Goal: Complete application form: Complete application form

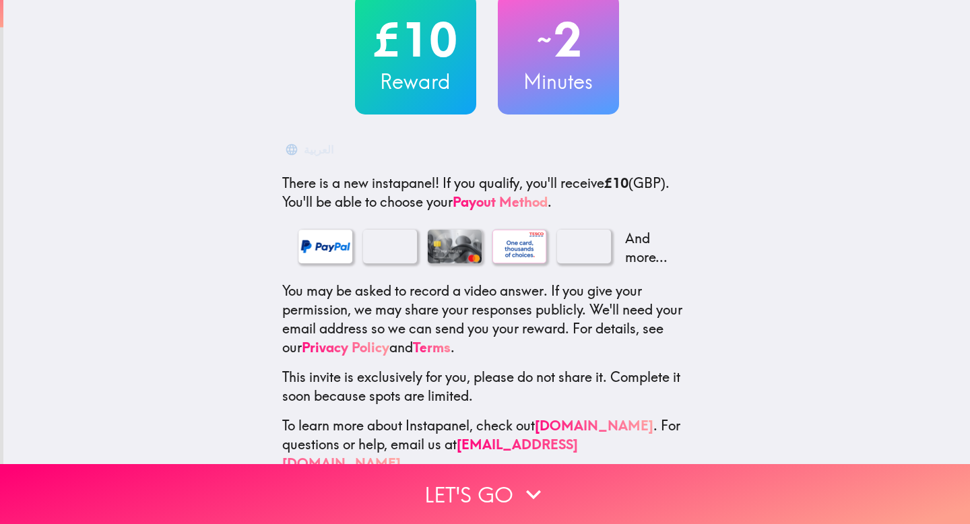
scroll to position [104, 0]
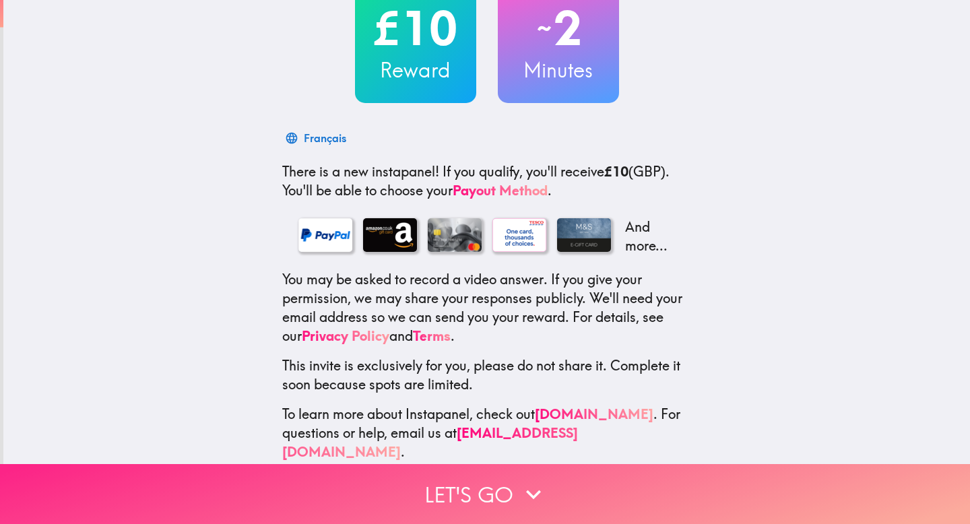
click at [510, 473] on button "Let's go" at bounding box center [485, 494] width 970 height 60
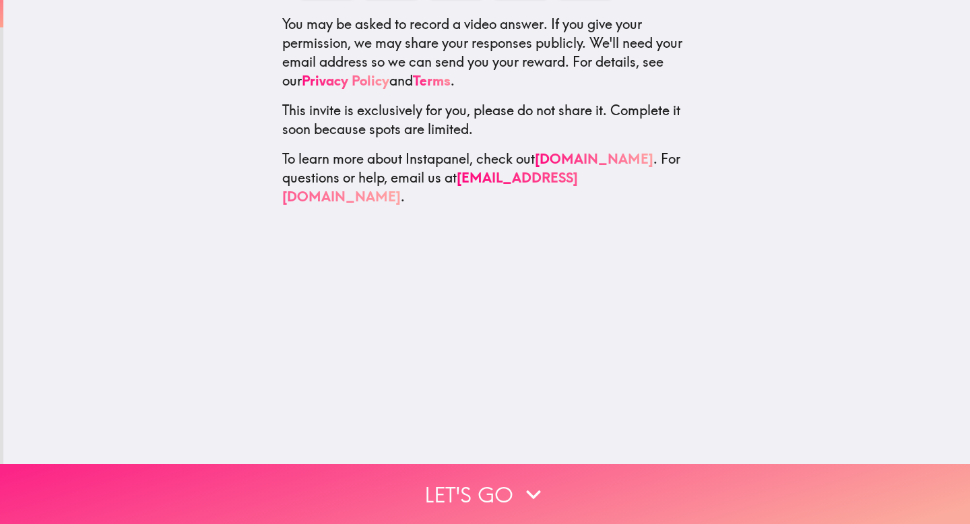
scroll to position [0, 0]
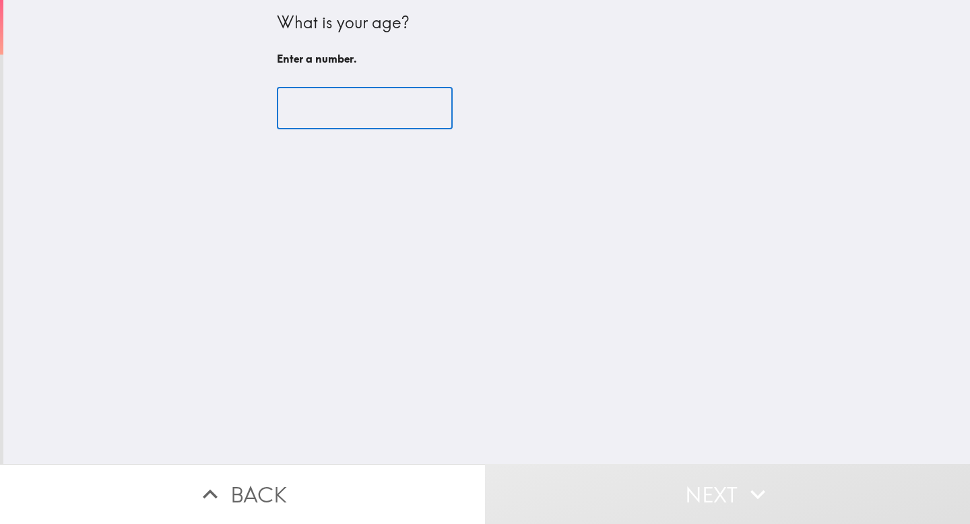
click at [395, 121] on input "number" at bounding box center [365, 109] width 176 height 42
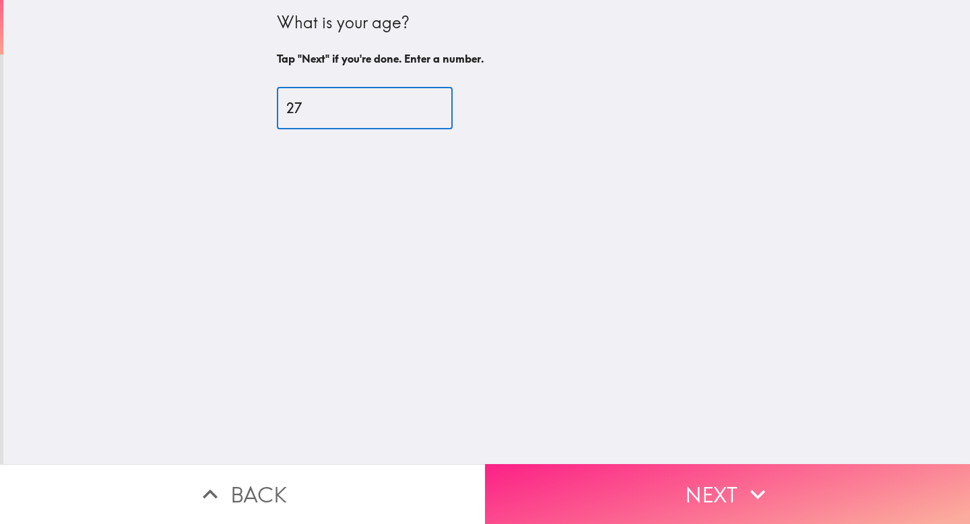
type input "27"
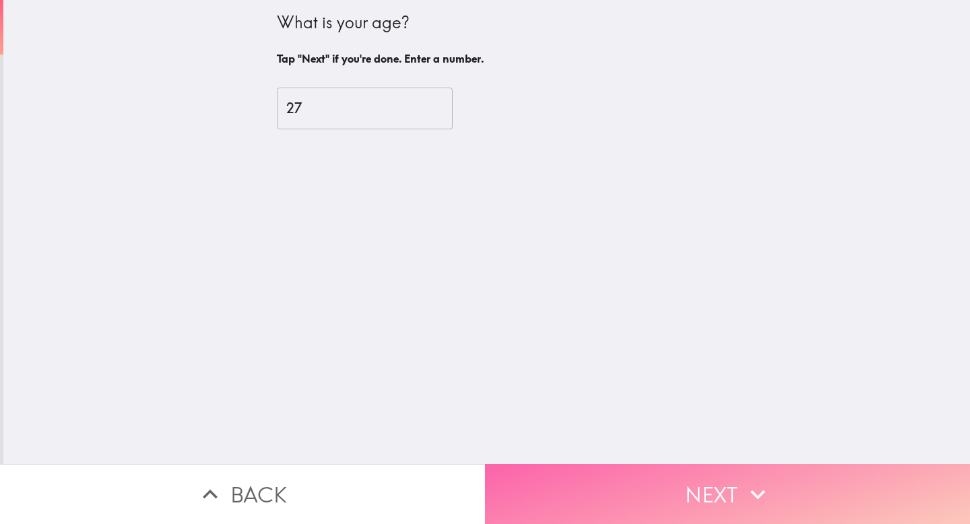
click at [641, 484] on button "Next" at bounding box center [727, 494] width 485 height 60
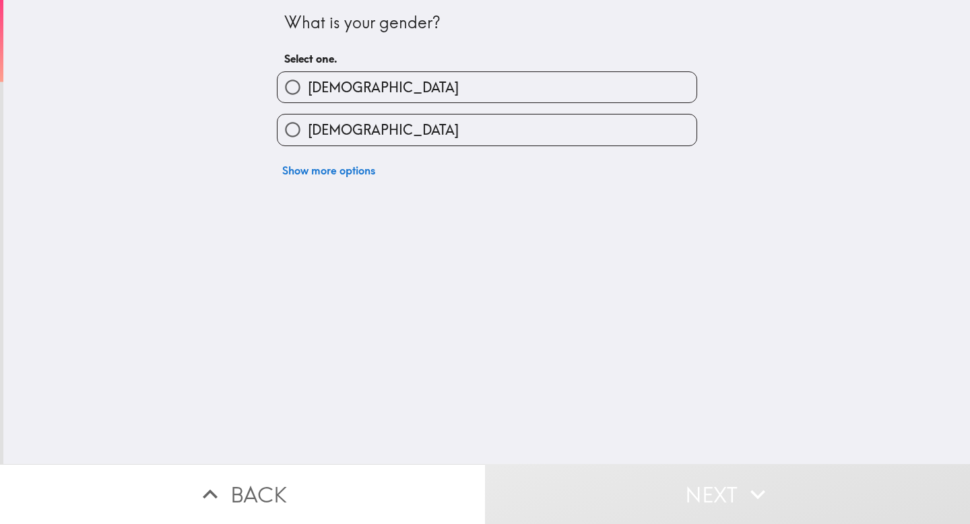
click at [618, 134] on label "[DEMOGRAPHIC_DATA]" at bounding box center [486, 129] width 419 height 30
click at [308, 134] on input "[DEMOGRAPHIC_DATA]" at bounding box center [292, 129] width 30 height 30
radio input "true"
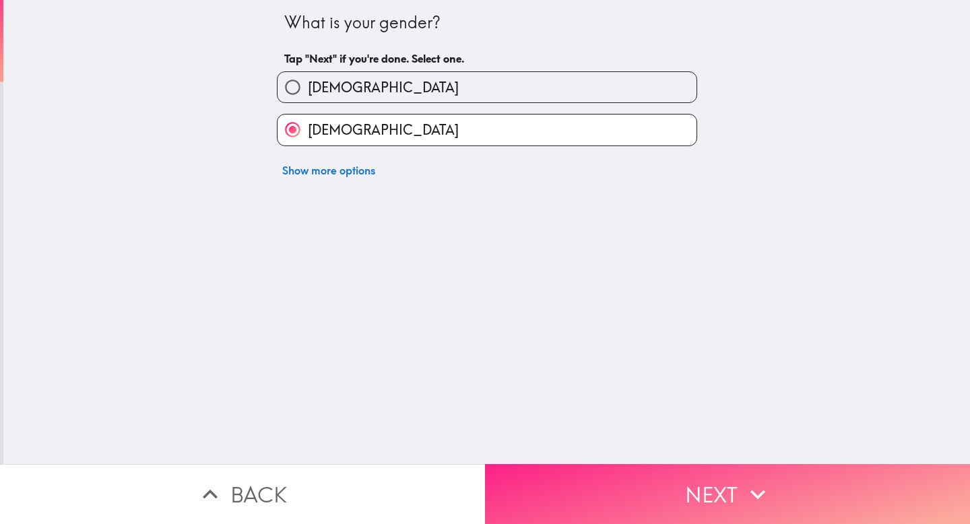
click at [626, 487] on button "Next" at bounding box center [727, 494] width 485 height 60
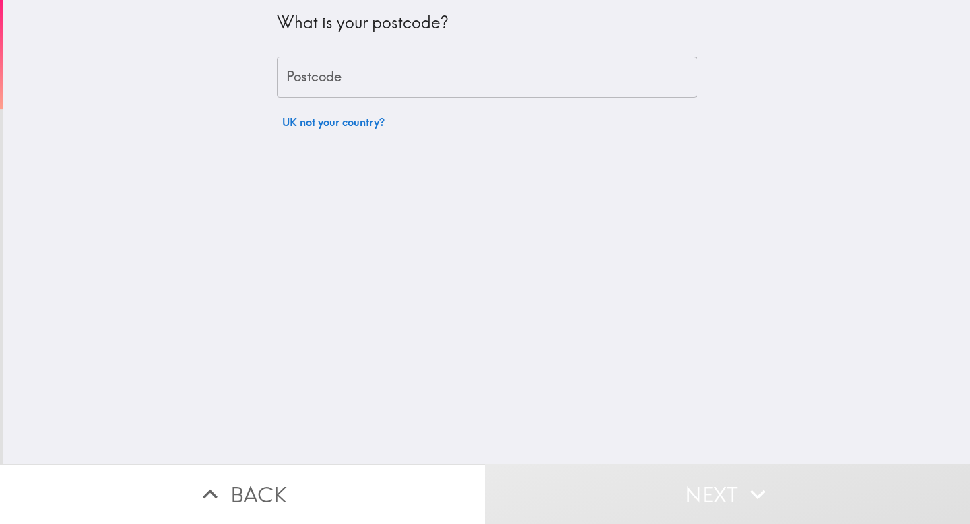
click at [571, 63] on input "Postcode" at bounding box center [487, 78] width 420 height 42
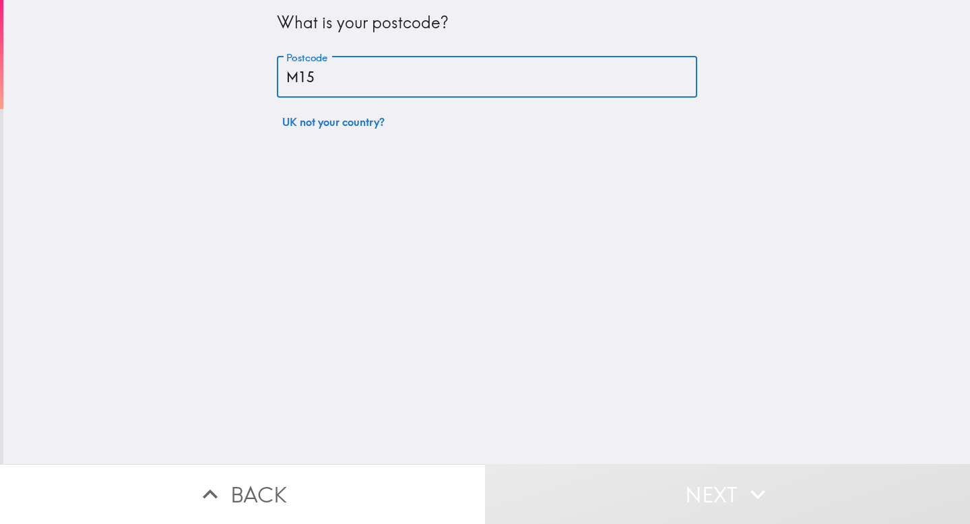
click at [564, 440] on div "What is your postcode? Postcode M15 Postcode UK not your country?" at bounding box center [486, 232] width 966 height 464
click at [454, 57] on input "M15" at bounding box center [487, 78] width 420 height 42
type input "M15 4YE"
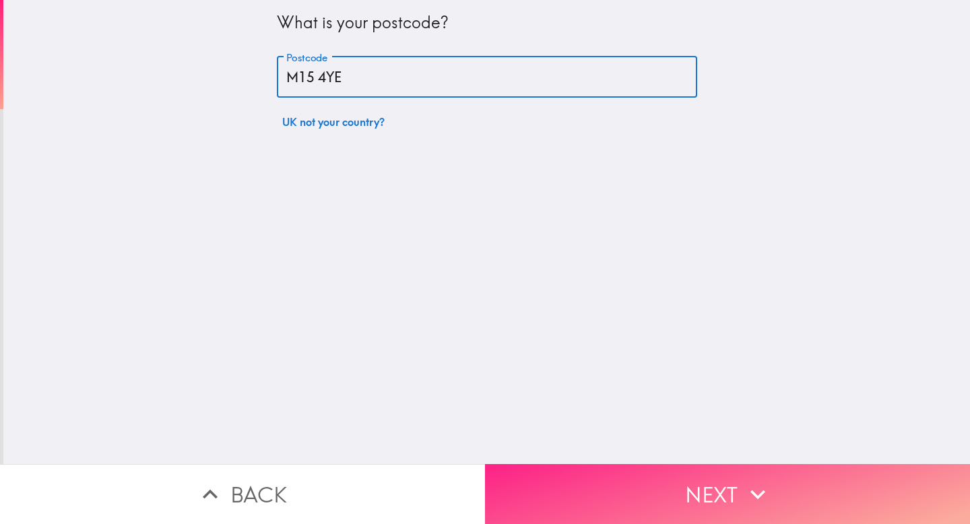
click at [562, 468] on button "Next" at bounding box center [727, 494] width 485 height 60
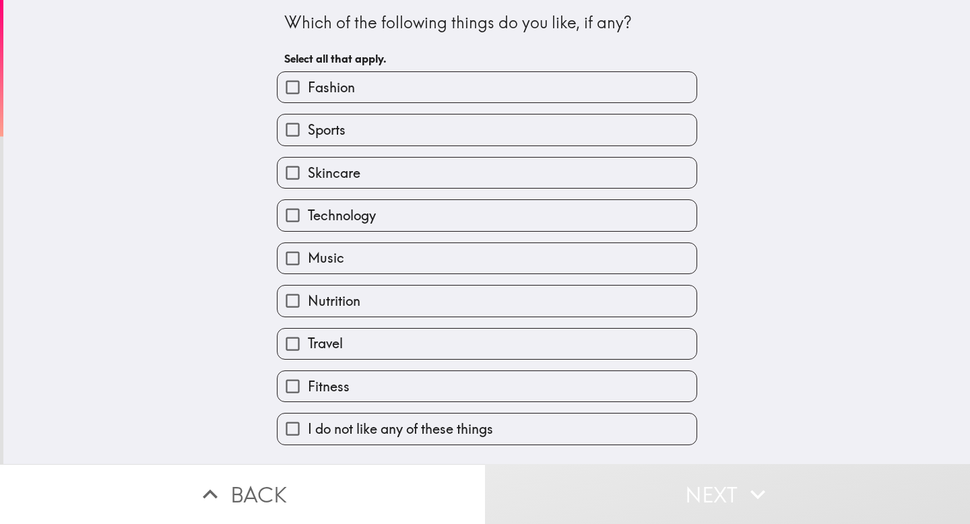
click at [562, 91] on label "Fashion" at bounding box center [486, 87] width 419 height 30
click at [308, 91] on input "Fashion" at bounding box center [292, 87] width 30 height 30
checkbox input "true"
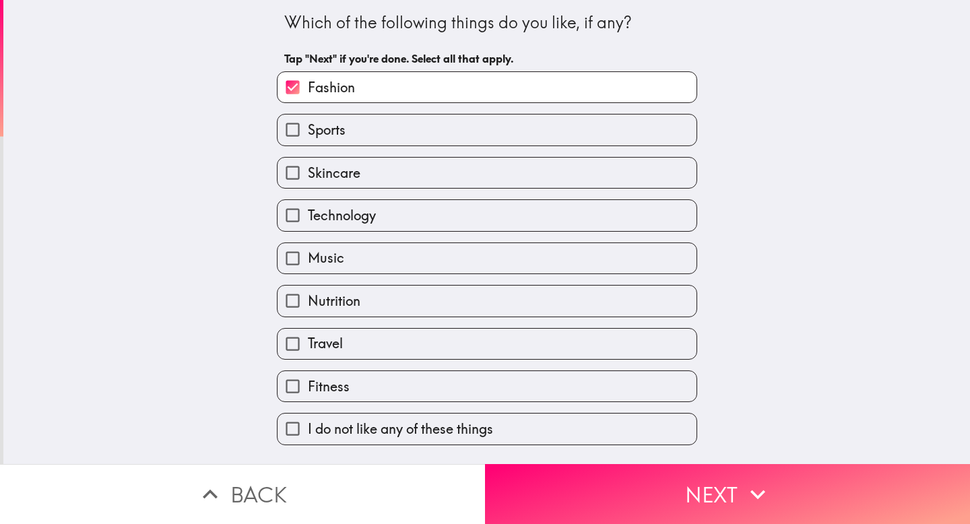
click at [546, 130] on label "Sports" at bounding box center [486, 129] width 419 height 30
click at [308, 130] on input "Sports" at bounding box center [292, 129] width 30 height 30
checkbox input "true"
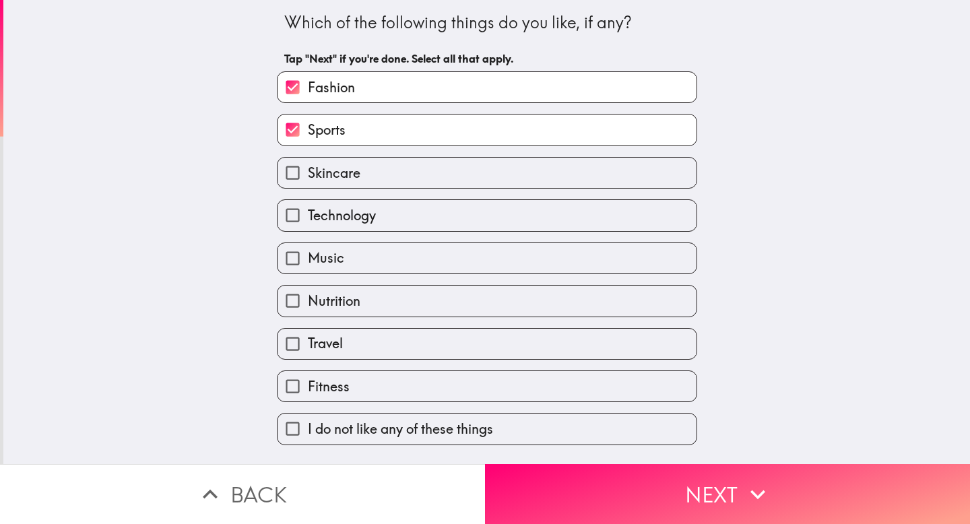
click at [531, 160] on label "Skincare" at bounding box center [486, 173] width 419 height 30
click at [308, 160] on input "Skincare" at bounding box center [292, 173] width 30 height 30
checkbox input "true"
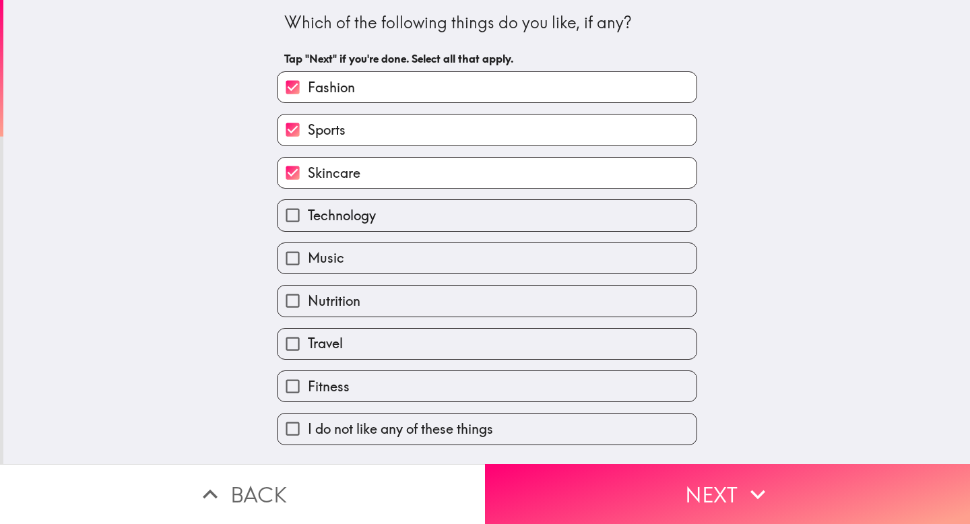
click at [510, 217] on label "Technology" at bounding box center [486, 215] width 419 height 30
click at [308, 217] on input "Technology" at bounding box center [292, 215] width 30 height 30
checkbox input "true"
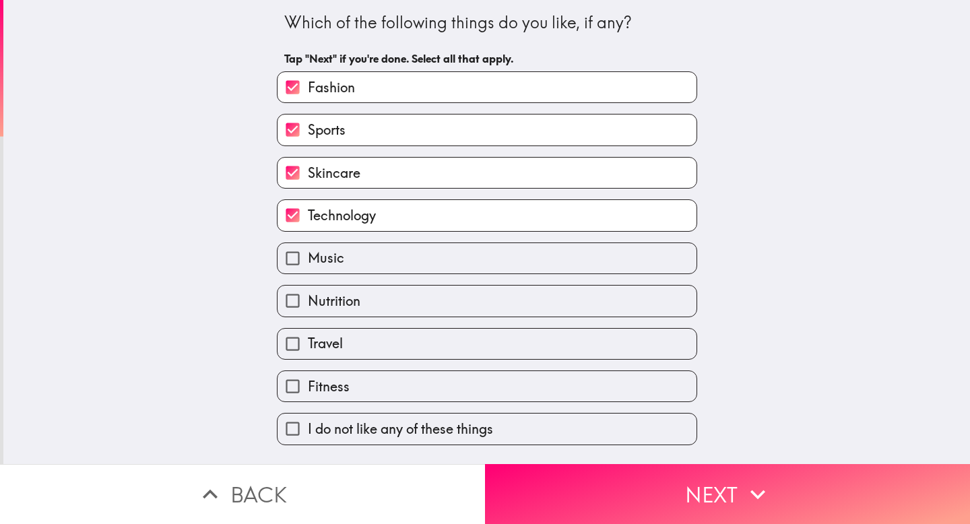
click at [464, 280] on div "Nutrition" at bounding box center [481, 295] width 431 height 42
click at [467, 267] on label "Music" at bounding box center [486, 258] width 419 height 30
click at [308, 267] on input "Music" at bounding box center [292, 258] width 30 height 30
checkbox input "true"
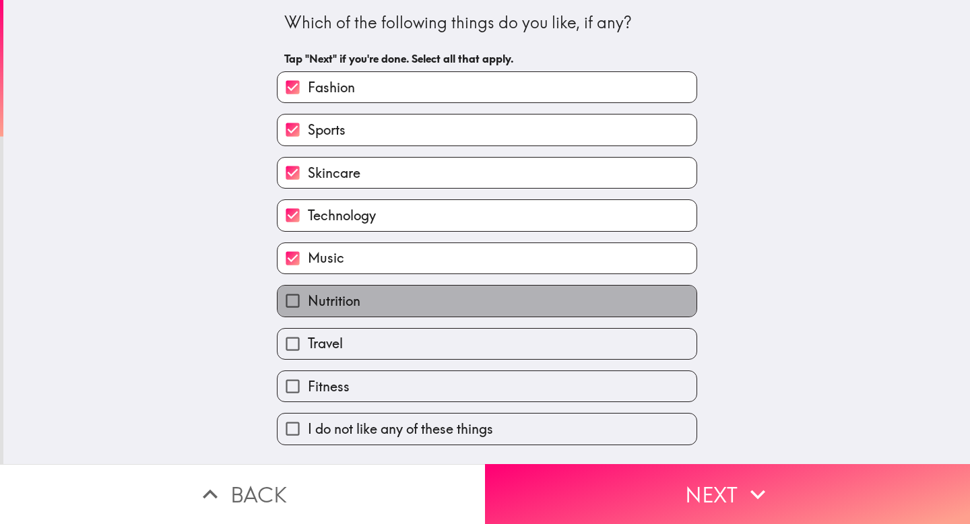
click at [445, 306] on label "Nutrition" at bounding box center [486, 301] width 419 height 30
click at [308, 306] on input "Nutrition" at bounding box center [292, 301] width 30 height 30
checkbox input "true"
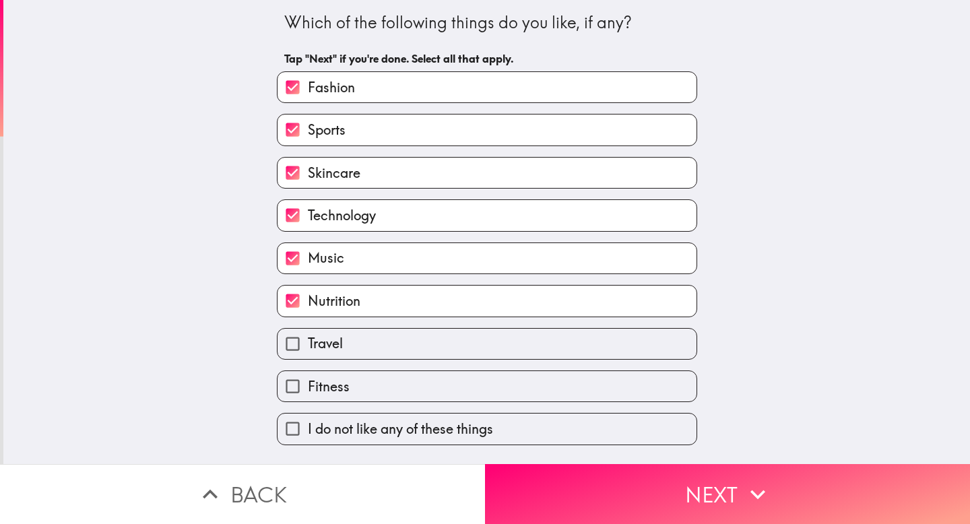
click at [428, 339] on label "Travel" at bounding box center [486, 344] width 419 height 30
click at [308, 339] on input "Travel" at bounding box center [292, 344] width 30 height 30
checkbox input "true"
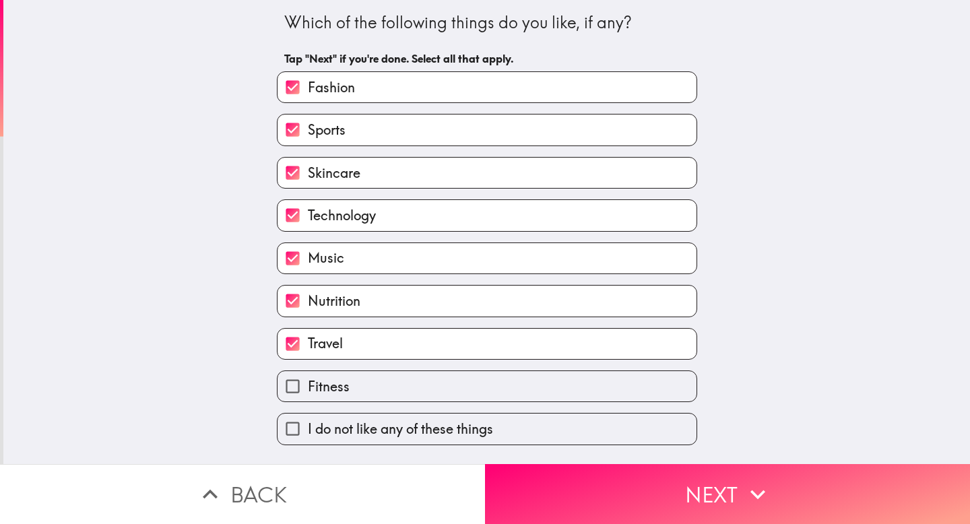
click at [413, 385] on label "Fitness" at bounding box center [486, 386] width 419 height 30
click at [308, 385] on input "Fitness" at bounding box center [292, 386] width 30 height 30
checkbox input "true"
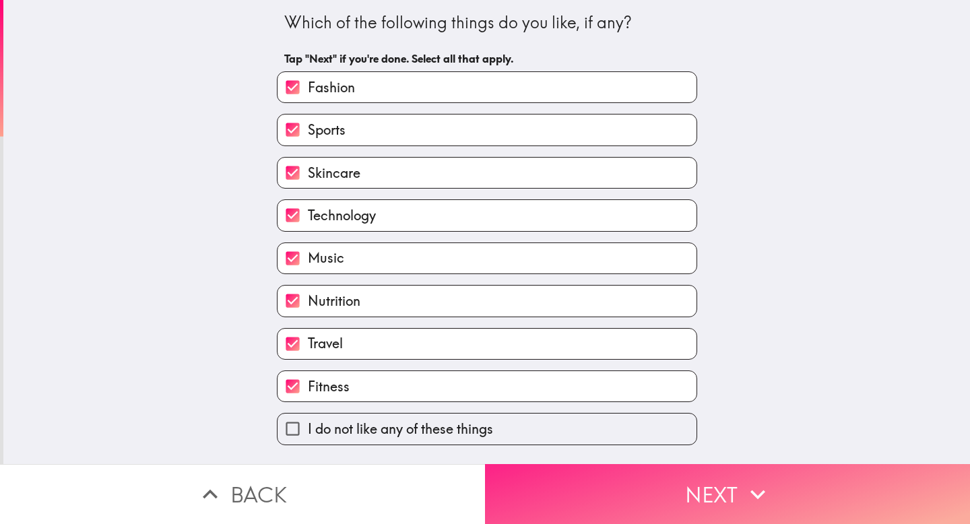
click at [600, 515] on button "Next" at bounding box center [727, 494] width 485 height 60
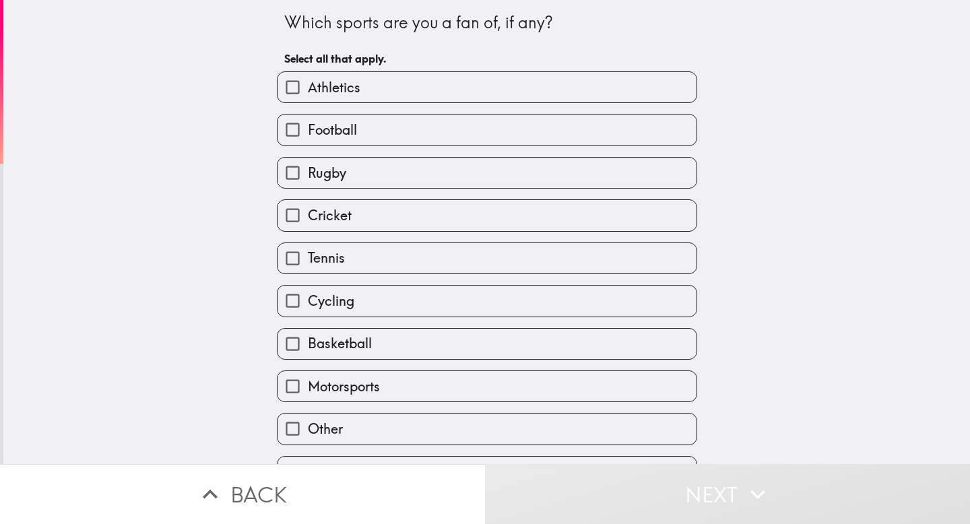
click at [629, 127] on label "Football" at bounding box center [486, 129] width 419 height 30
click at [308, 127] on input "Football" at bounding box center [292, 129] width 30 height 30
checkbox input "true"
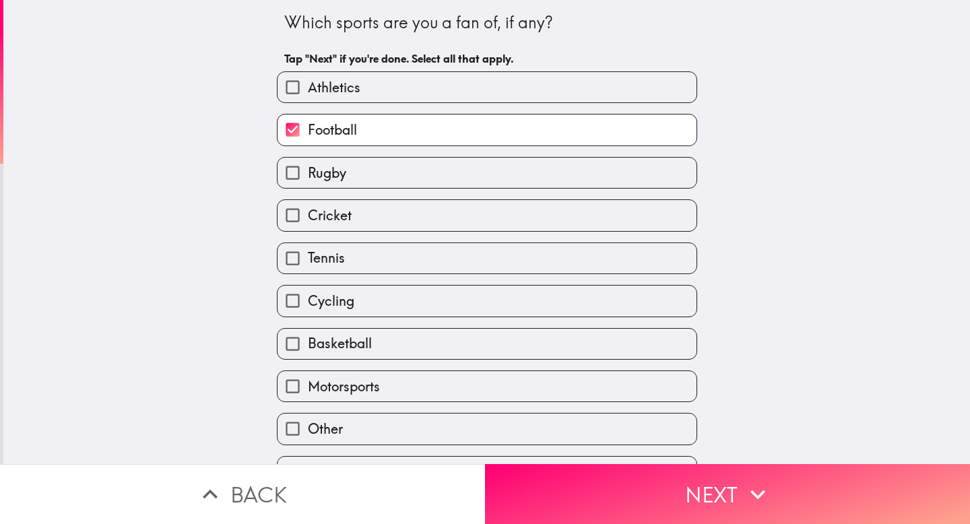
scroll to position [24, 0]
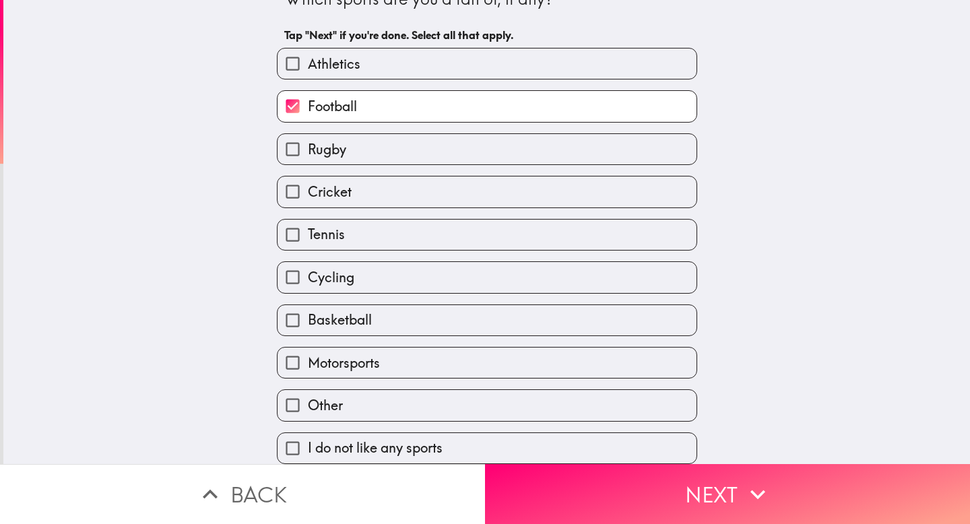
click at [556, 297] on div "Basketball" at bounding box center [481, 315] width 431 height 42
click at [556, 312] on label "Basketball" at bounding box center [486, 320] width 419 height 30
click at [308, 312] on input "Basketball" at bounding box center [292, 320] width 30 height 30
checkbox input "true"
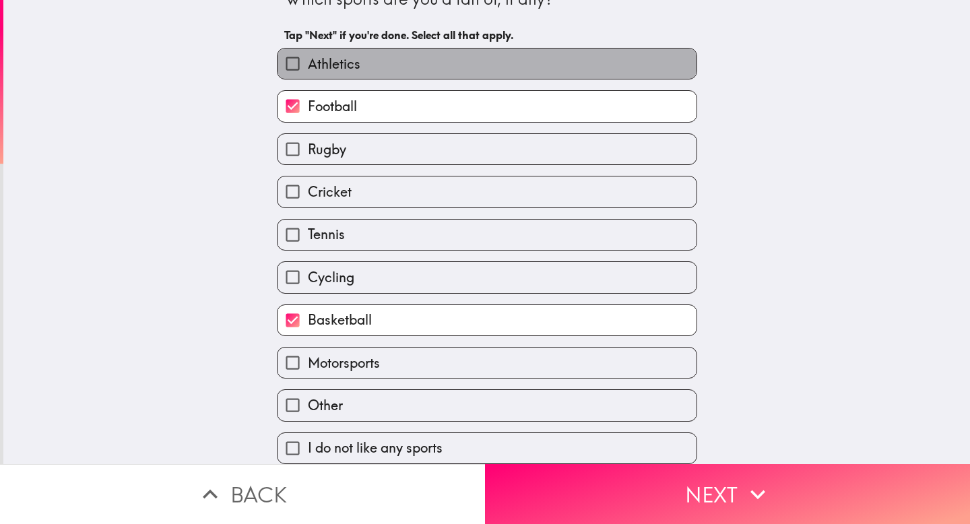
click at [639, 68] on label "Athletics" at bounding box center [486, 63] width 419 height 30
click at [308, 68] on input "Athletics" at bounding box center [292, 63] width 30 height 30
checkbox input "true"
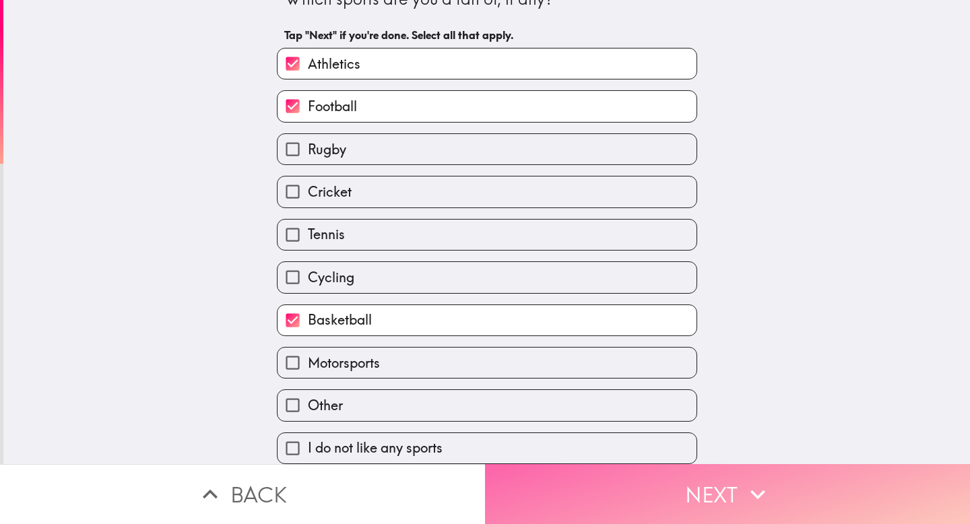
click at [612, 482] on button "Next" at bounding box center [727, 494] width 485 height 60
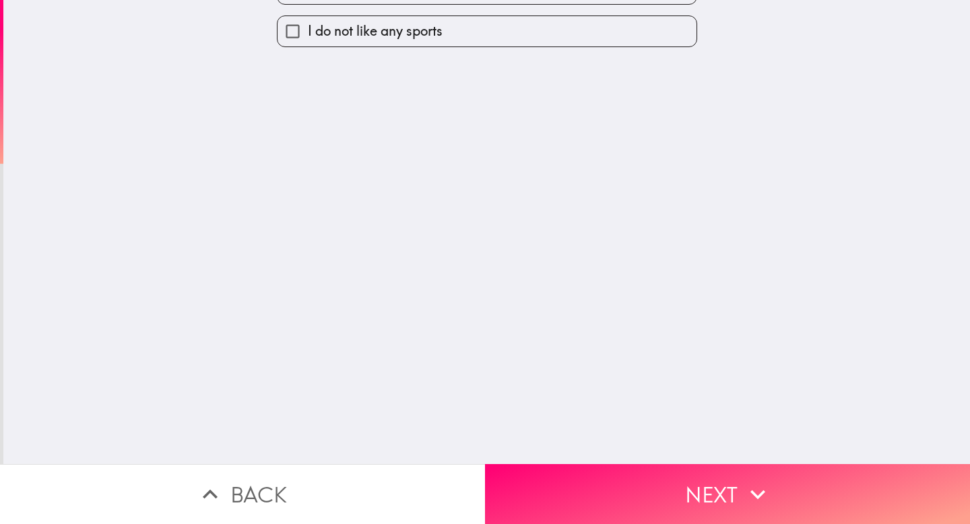
scroll to position [0, 0]
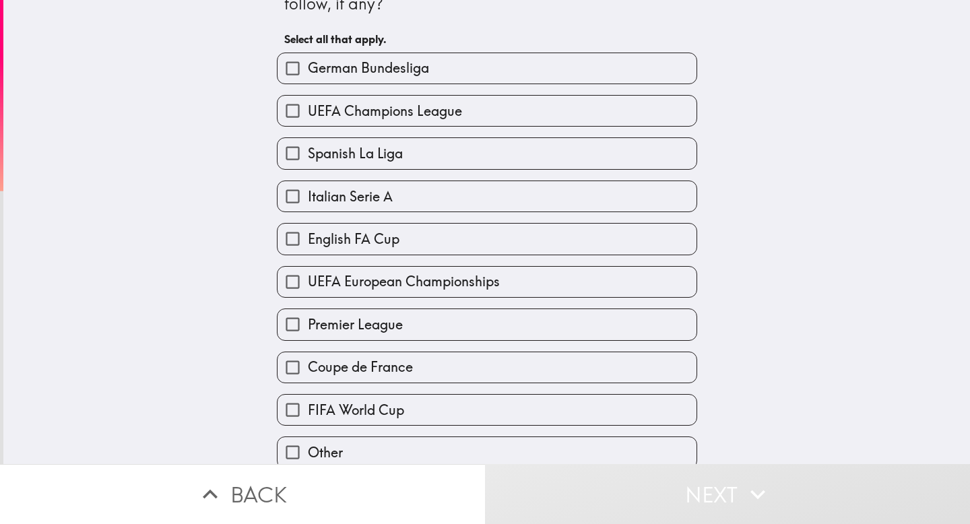
scroll to position [43, 0]
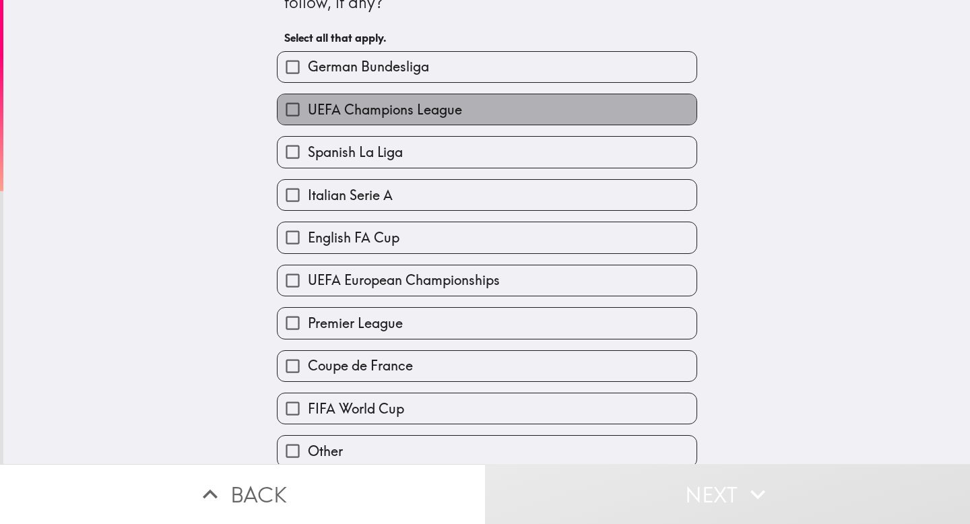
click at [589, 122] on label "UEFA Champions League" at bounding box center [486, 109] width 419 height 30
click at [308, 122] on input "UEFA Champions League" at bounding box center [292, 109] width 30 height 30
checkbox input "true"
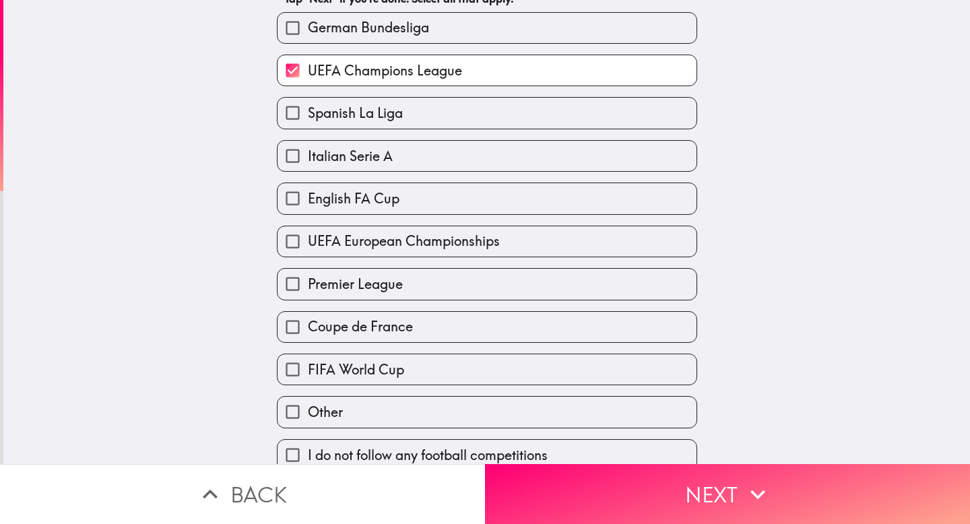
scroll to position [89, 0]
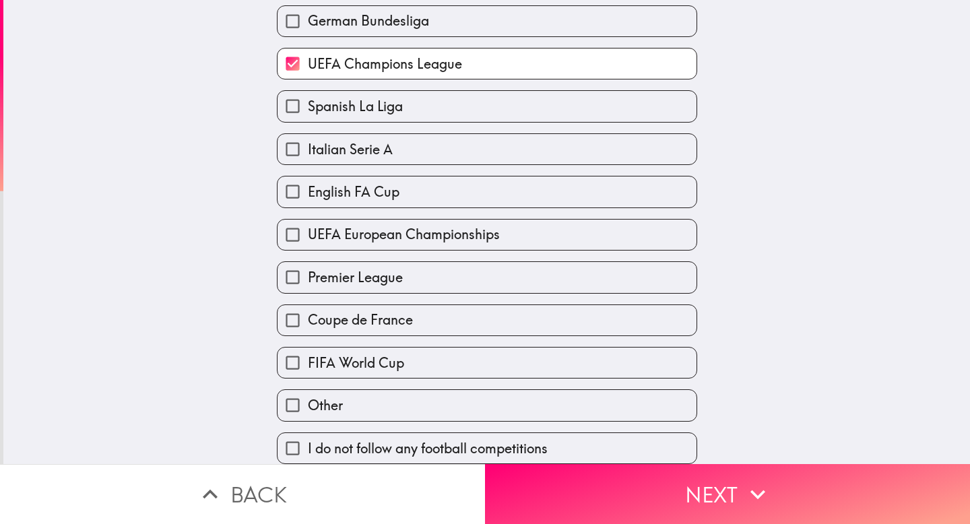
click at [506, 360] on label "FIFA World Cup" at bounding box center [486, 363] width 419 height 30
click at [308, 360] on input "FIFA World Cup" at bounding box center [292, 363] width 30 height 30
checkbox input "true"
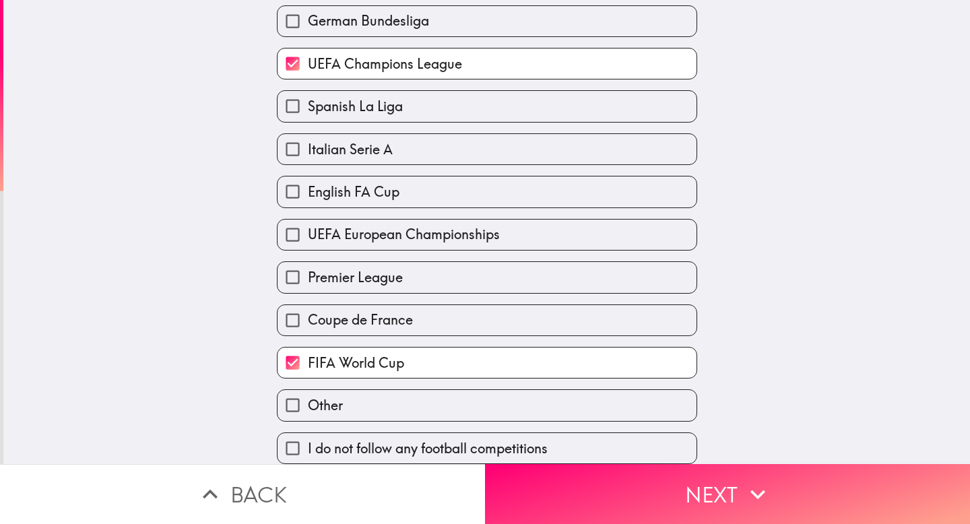
click at [514, 278] on label "Premier League" at bounding box center [486, 277] width 419 height 30
click at [308, 278] on input "Premier League" at bounding box center [292, 277] width 30 height 30
checkbox input "true"
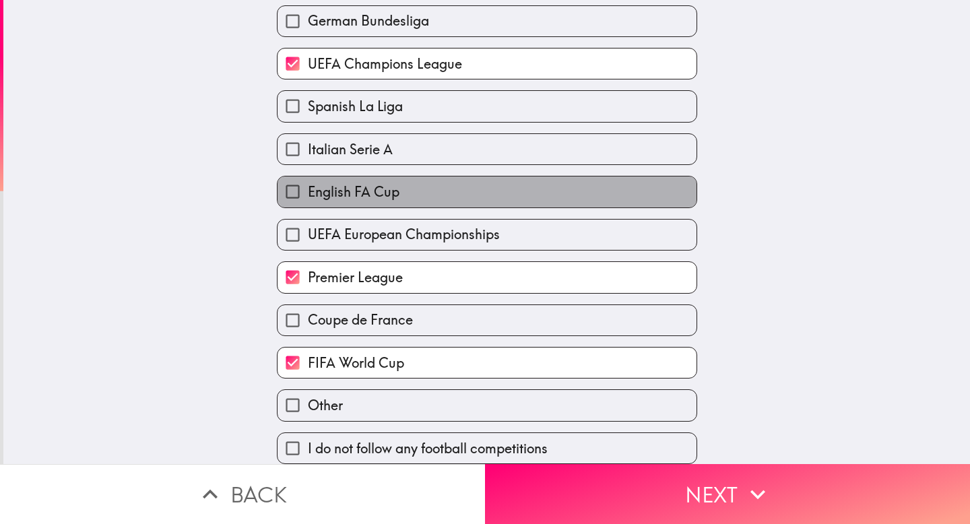
click at [553, 193] on label "English FA Cup" at bounding box center [486, 191] width 419 height 30
click at [308, 193] on input "English FA Cup" at bounding box center [292, 191] width 30 height 30
checkbox input "true"
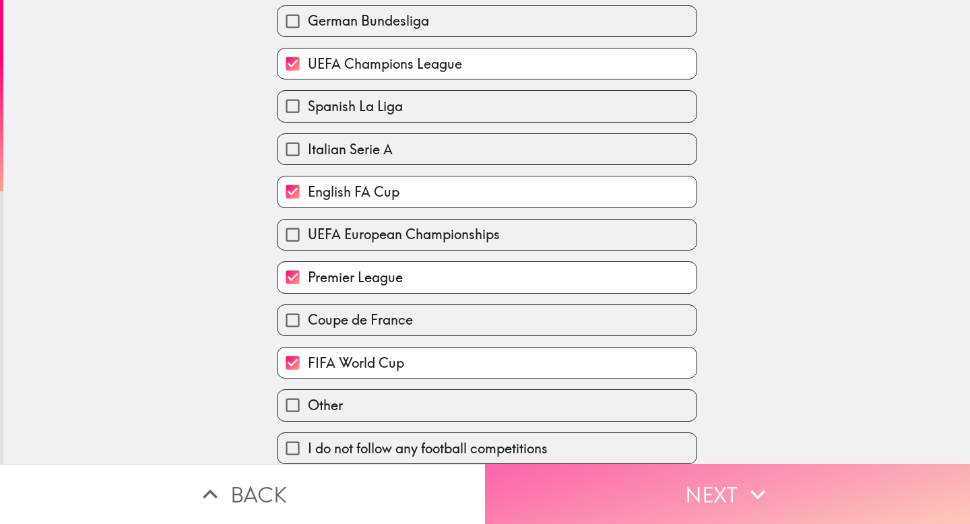
click at [661, 508] on button "Next" at bounding box center [727, 494] width 485 height 60
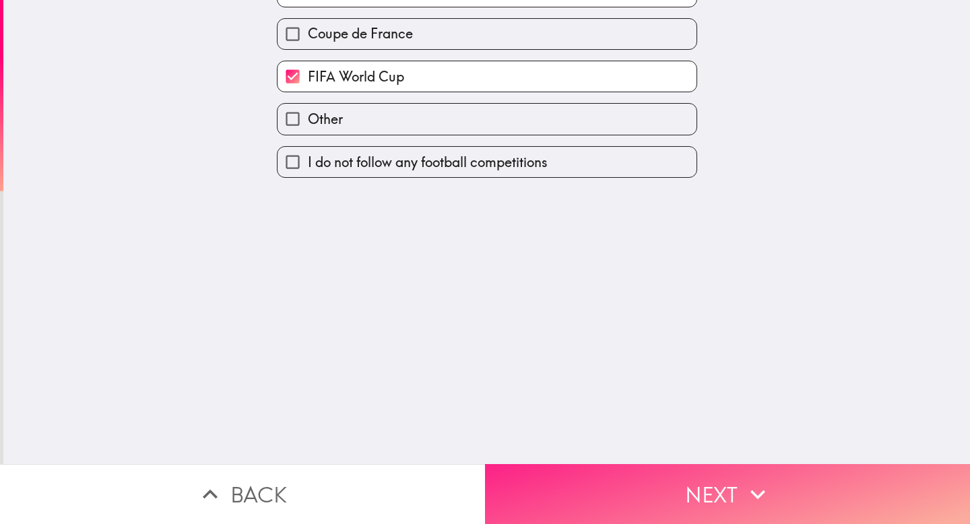
scroll to position [0, 0]
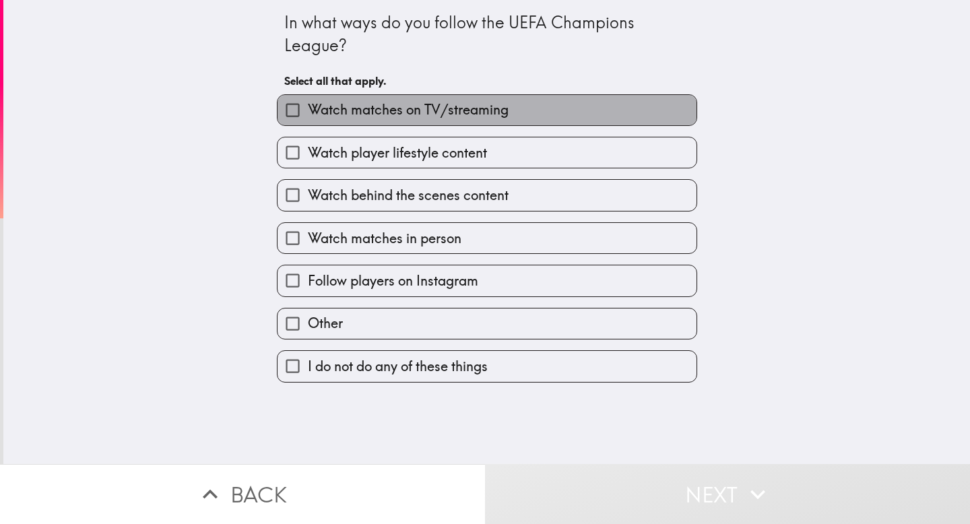
click at [531, 117] on label "Watch matches on TV/streaming" at bounding box center [486, 110] width 419 height 30
click at [308, 117] on input "Watch matches on TV/streaming" at bounding box center [292, 110] width 30 height 30
checkbox input "true"
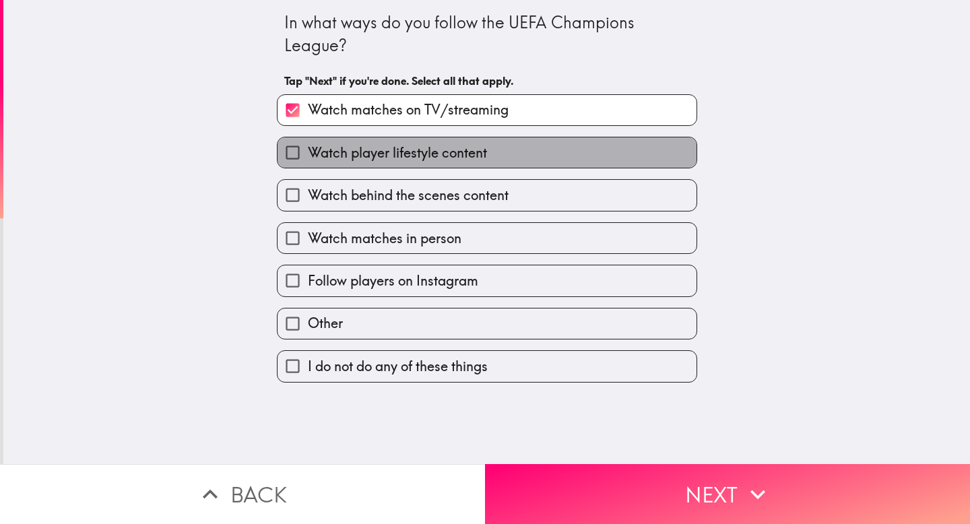
click at [515, 161] on label "Watch player lifestyle content" at bounding box center [486, 152] width 419 height 30
click at [308, 161] on input "Watch player lifestyle content" at bounding box center [292, 152] width 30 height 30
checkbox input "true"
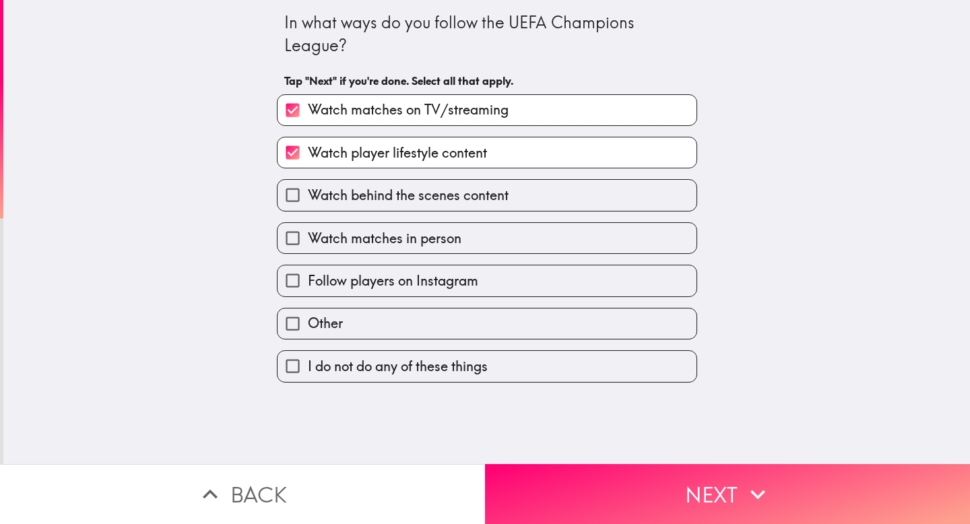
click at [537, 261] on div "Follow players on Instagram" at bounding box center [481, 275] width 431 height 42
click at [531, 272] on label "Follow players on Instagram" at bounding box center [486, 280] width 419 height 30
click at [308, 272] on input "Follow players on Instagram" at bounding box center [292, 280] width 30 height 30
checkbox input "true"
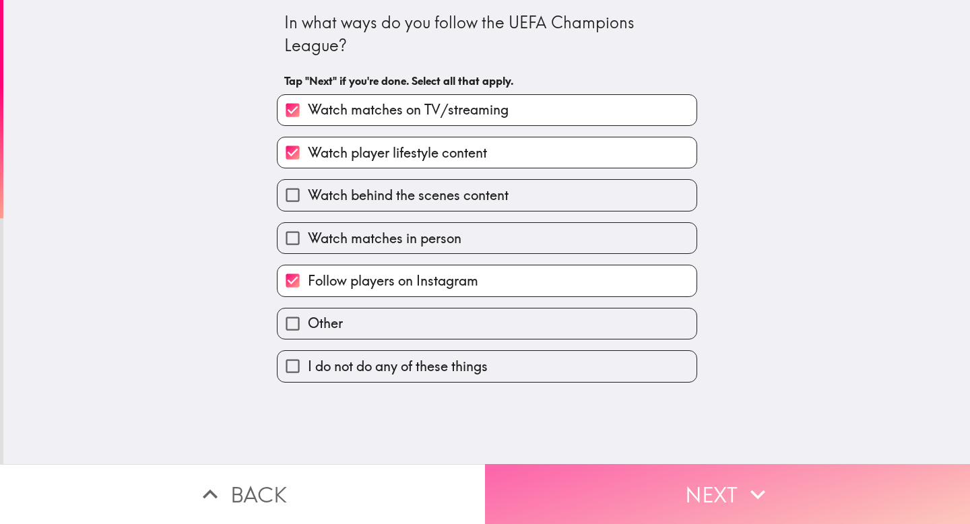
click at [657, 469] on button "Next" at bounding box center [727, 494] width 485 height 60
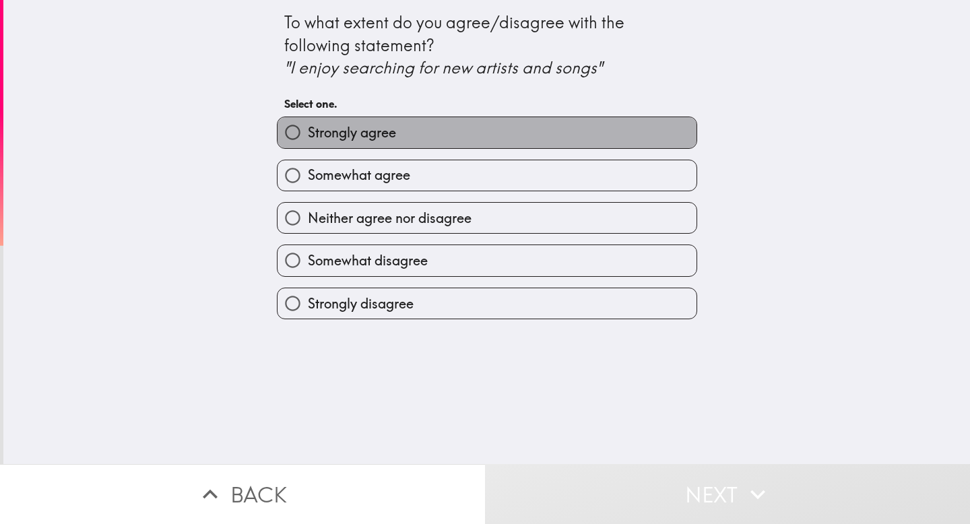
click at [637, 132] on label "Strongly agree" at bounding box center [486, 132] width 419 height 30
click at [308, 132] on input "Strongly agree" at bounding box center [292, 132] width 30 height 30
radio input "true"
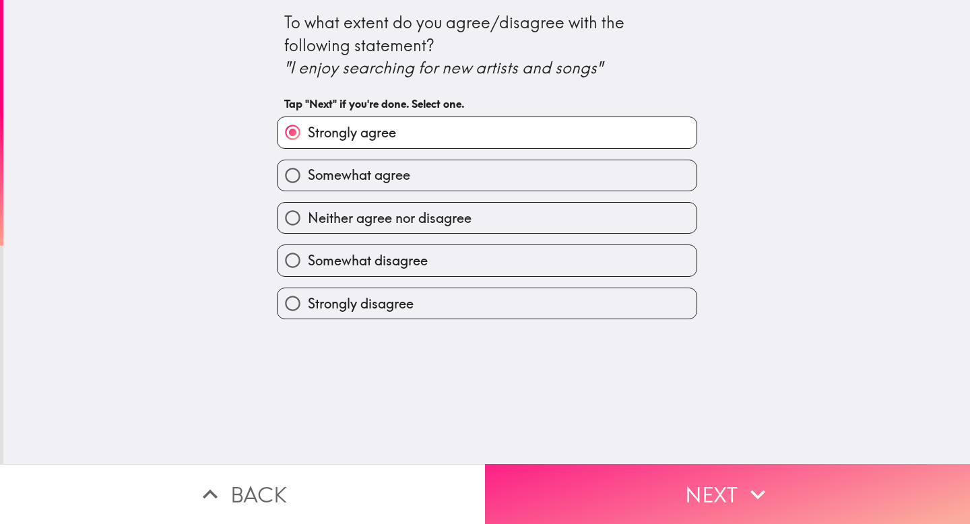
click at [713, 479] on button "Next" at bounding box center [727, 494] width 485 height 60
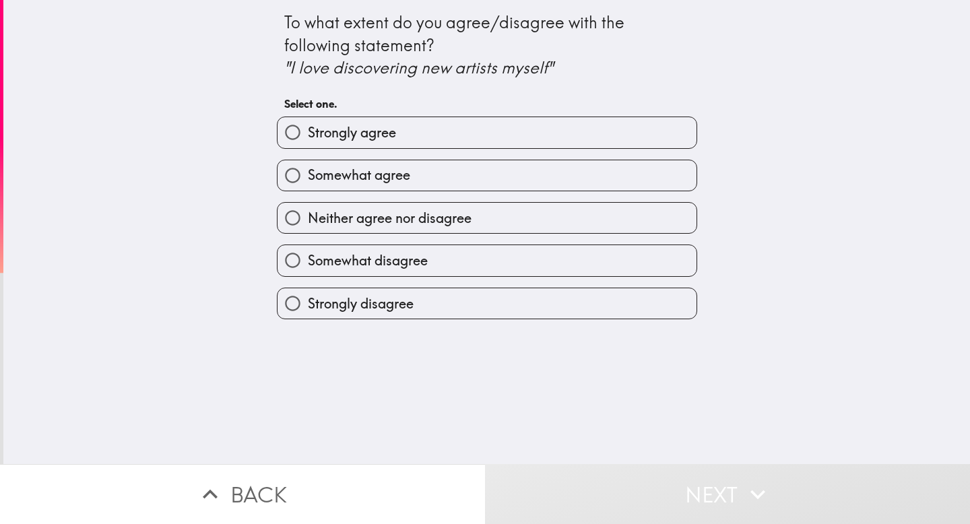
click at [603, 176] on label "Somewhat agree" at bounding box center [486, 175] width 419 height 30
click at [308, 176] on input "Somewhat agree" at bounding box center [292, 175] width 30 height 30
radio input "true"
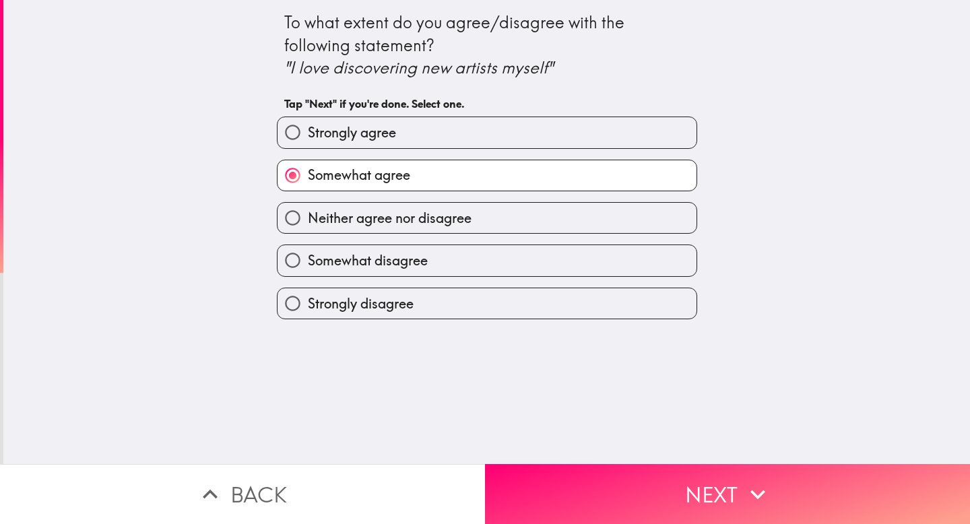
click at [638, 141] on label "Strongly agree" at bounding box center [486, 132] width 419 height 30
click at [308, 141] on input "Strongly agree" at bounding box center [292, 132] width 30 height 30
radio input "true"
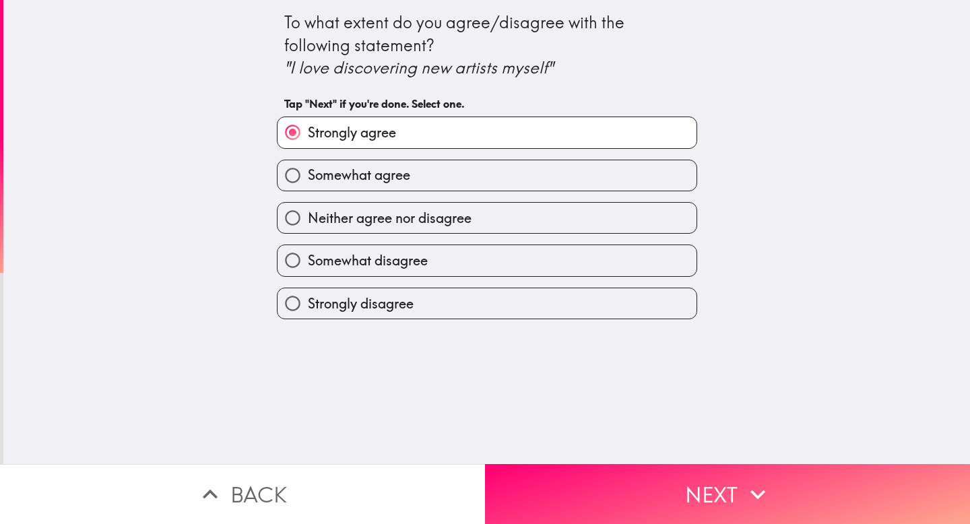
click at [622, 459] on div "To what extent do you agree/disagree with the following statement? "I love disc…" at bounding box center [486, 232] width 966 height 464
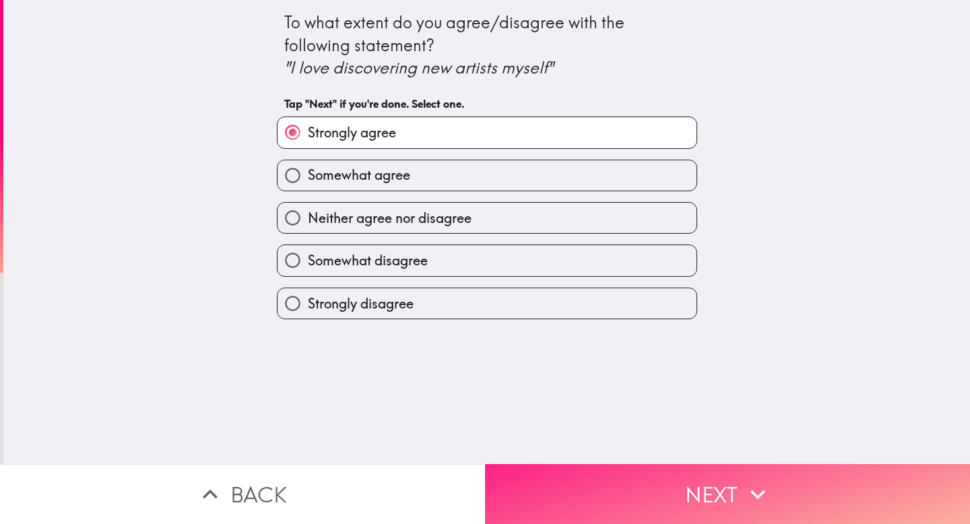
click at [624, 480] on button "Next" at bounding box center [727, 494] width 485 height 60
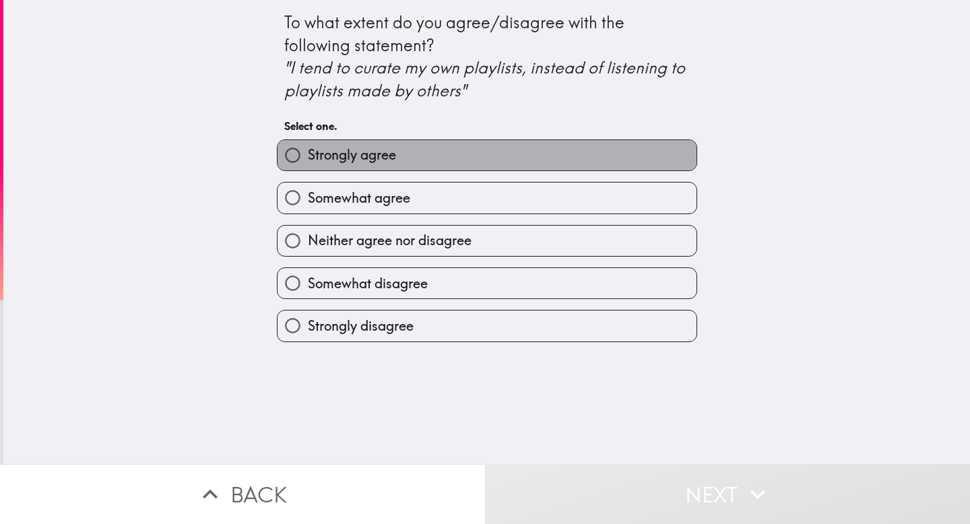
click at [601, 158] on label "Strongly agree" at bounding box center [486, 155] width 419 height 30
click at [308, 158] on input "Strongly agree" at bounding box center [292, 155] width 30 height 30
radio input "true"
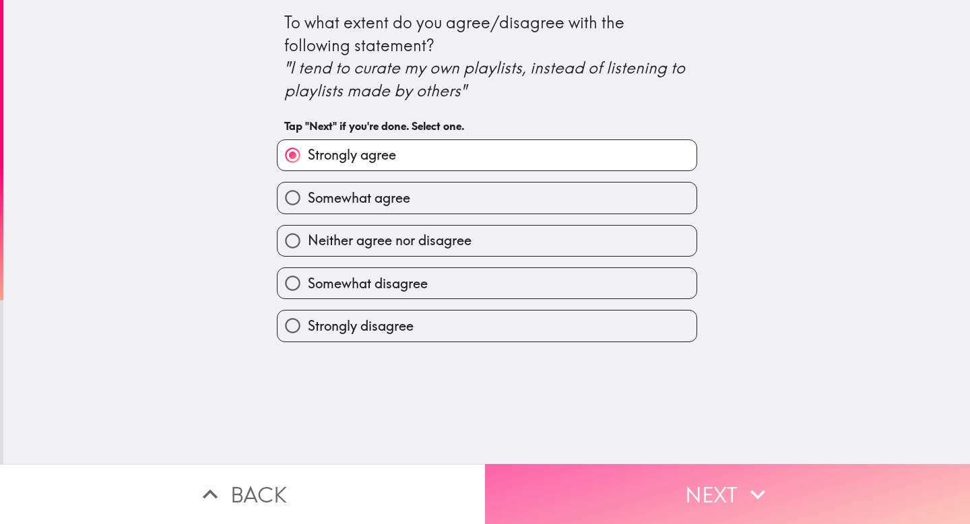
click at [639, 486] on button "Next" at bounding box center [727, 494] width 485 height 60
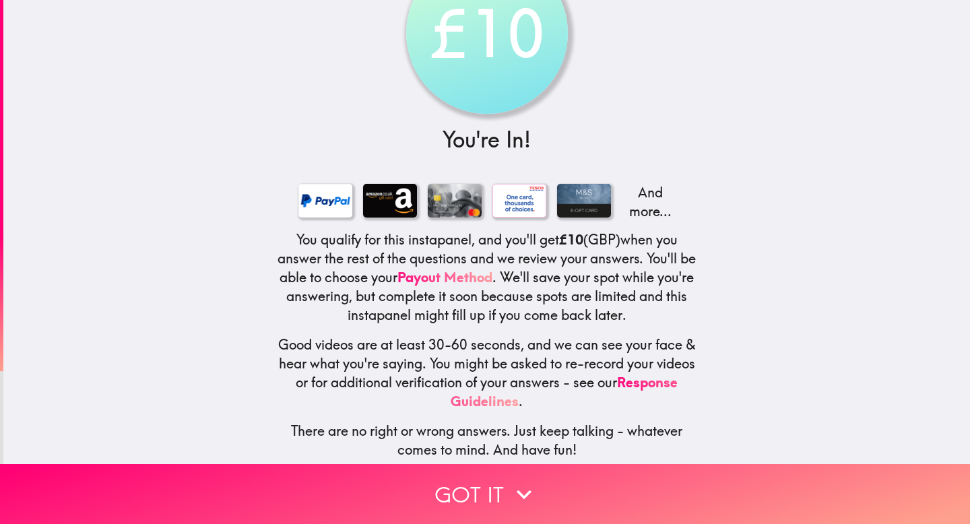
scroll to position [75, 0]
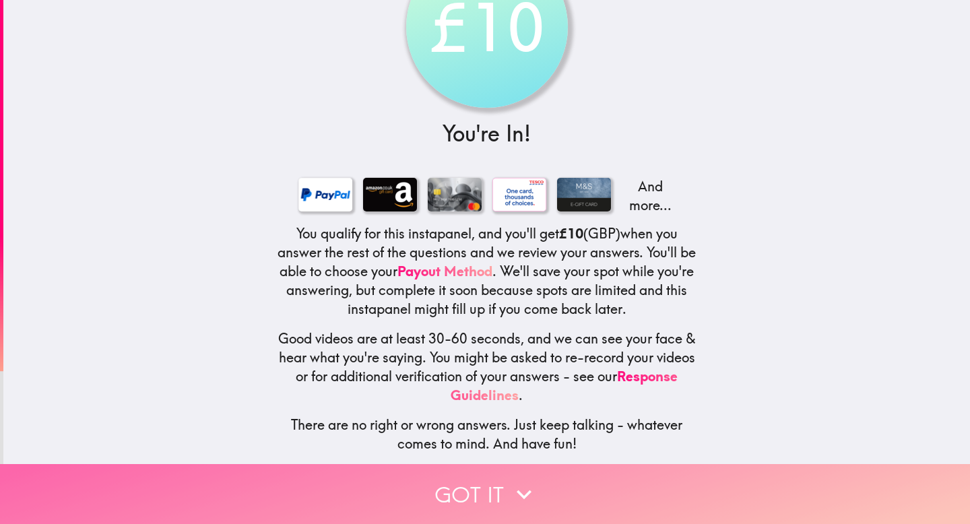
click at [517, 483] on icon "button" at bounding box center [524, 494] width 30 height 30
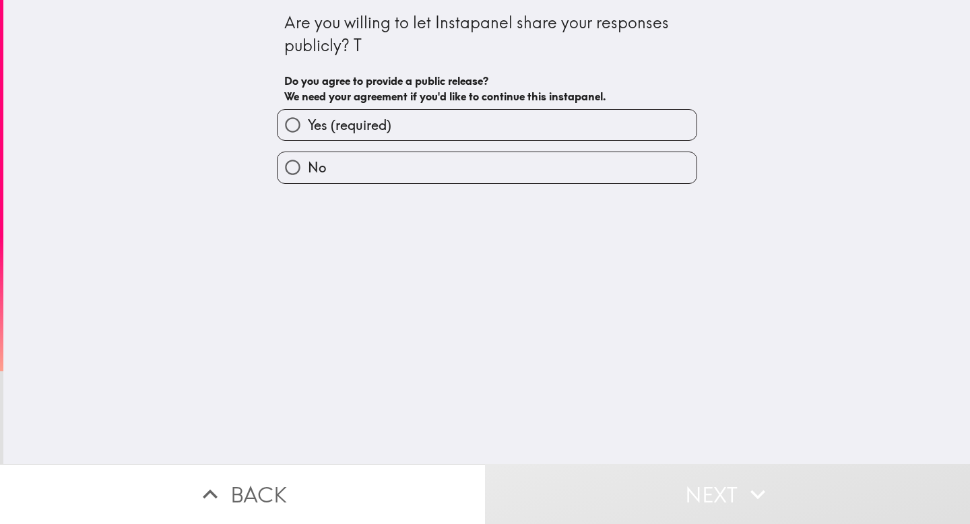
click at [611, 129] on label "Yes (required)" at bounding box center [486, 125] width 419 height 30
click at [308, 129] on input "Yes (required)" at bounding box center [292, 125] width 30 height 30
radio input "true"
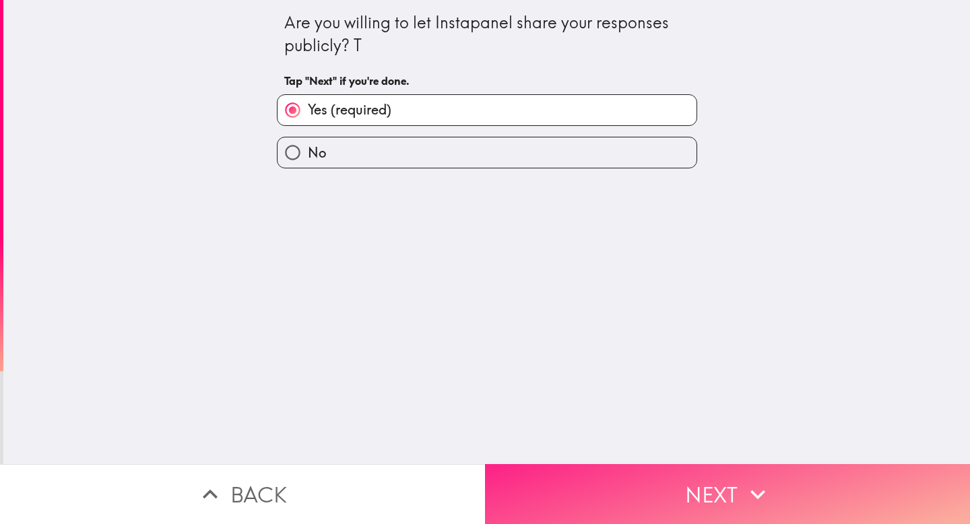
click at [611, 488] on button "Next" at bounding box center [727, 494] width 485 height 60
